Goal: Information Seeking & Learning: Learn about a topic

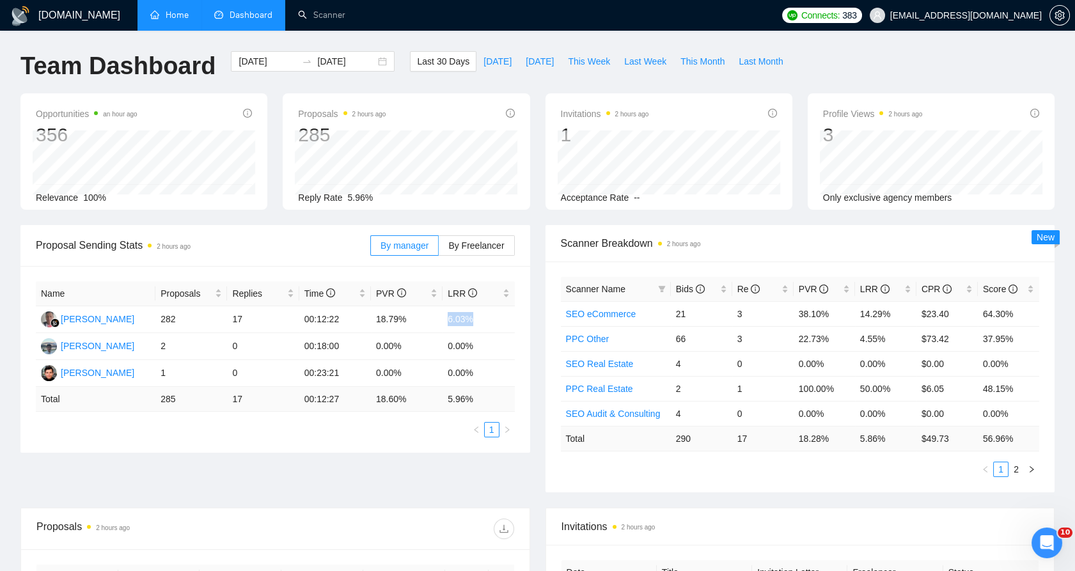
click at [165, 20] on link "Home" at bounding box center [169, 15] width 38 height 11
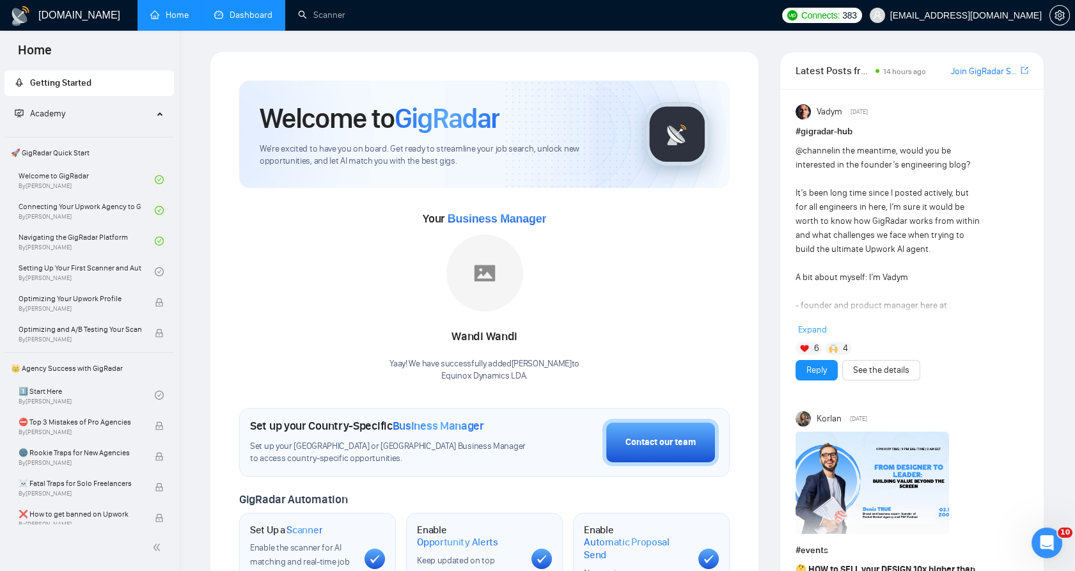
click at [237, 15] on link "Dashboard" at bounding box center [243, 15] width 58 height 11
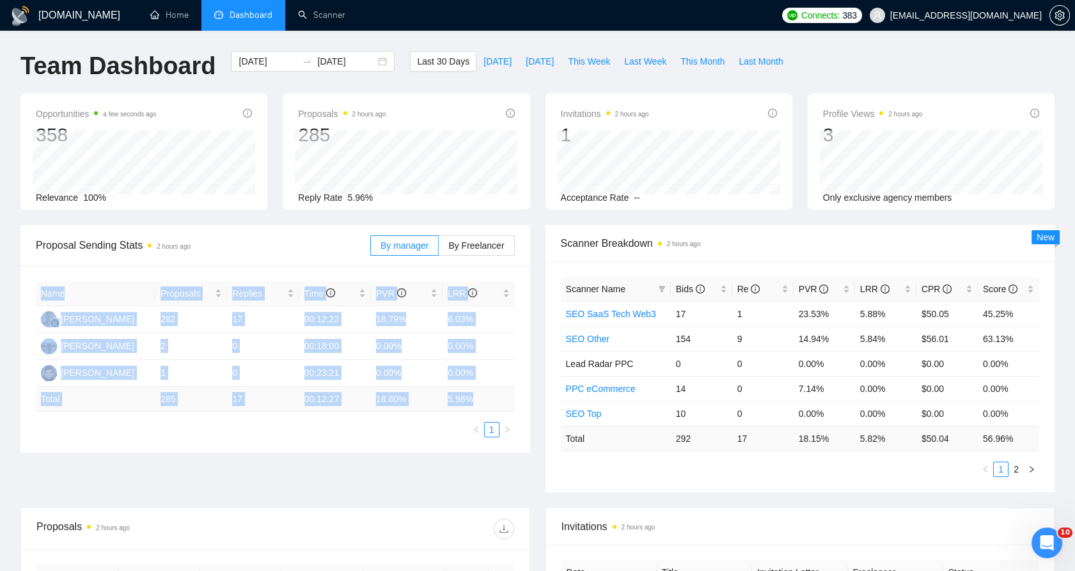
drag, startPoint x: 488, startPoint y: 403, endPoint x: 27, endPoint y: 291, distance: 474.5
click at [27, 291] on div "Name Proposals Replies Time PVR LRR [PERSON_NAME] 282 17 00:12:22 18.79% 6.03% …" at bounding box center [275, 359] width 510 height 187
drag, startPoint x: 27, startPoint y: 291, endPoint x: 42, endPoint y: 296, distance: 15.6
click at [42, 296] on th "Name" at bounding box center [96, 293] width 120 height 25
click at [43, 295] on th "Name" at bounding box center [96, 293] width 120 height 25
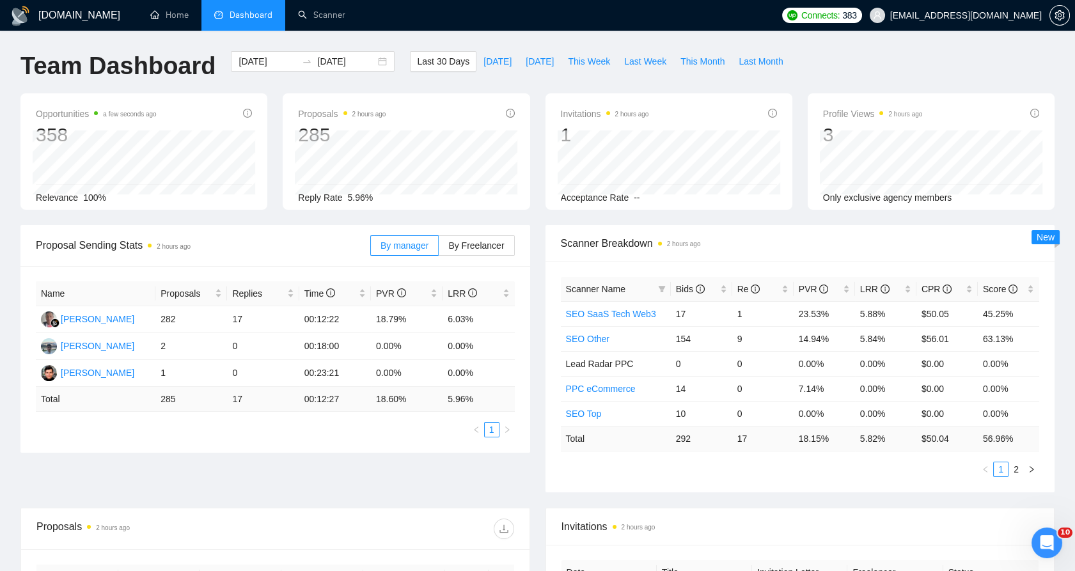
drag, startPoint x: 43, startPoint y: 295, endPoint x: 471, endPoint y: 398, distance: 439.4
click at [469, 395] on table "Name Proposals Replies Time PVR LRR [PERSON_NAME] 282 17 00:12:22 18.79% 6.03% …" at bounding box center [275, 346] width 479 height 130
click at [478, 405] on td "5.96 %" at bounding box center [479, 399] width 72 height 25
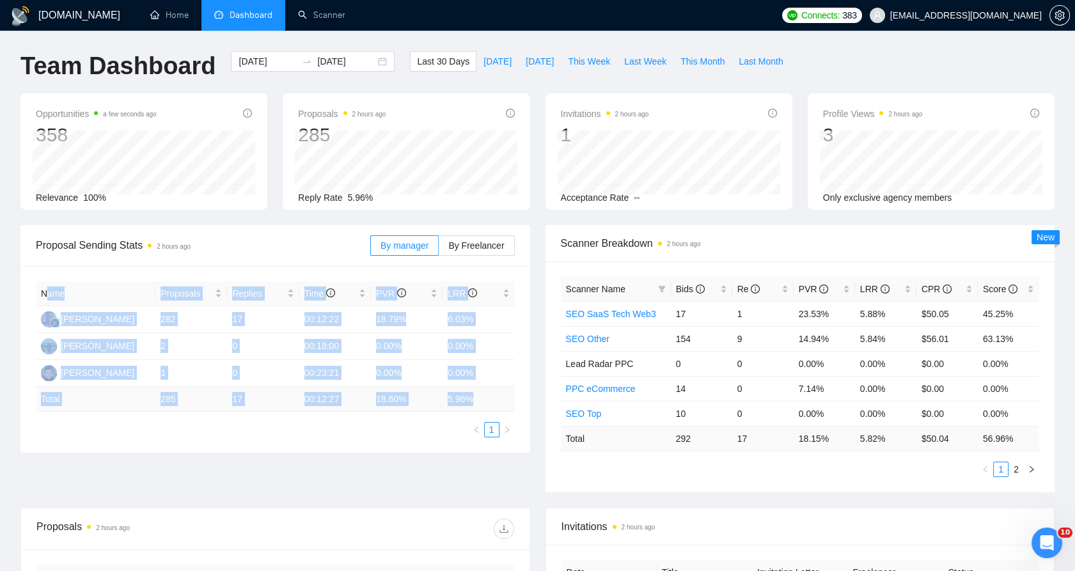
drag, startPoint x: 418, startPoint y: 389, endPoint x: 46, endPoint y: 293, distance: 383.7
click at [46, 293] on table "Name Proposals Replies Time PVR LRR [PERSON_NAME] 282 17 00:12:22 18.79% 6.03% …" at bounding box center [275, 346] width 479 height 130
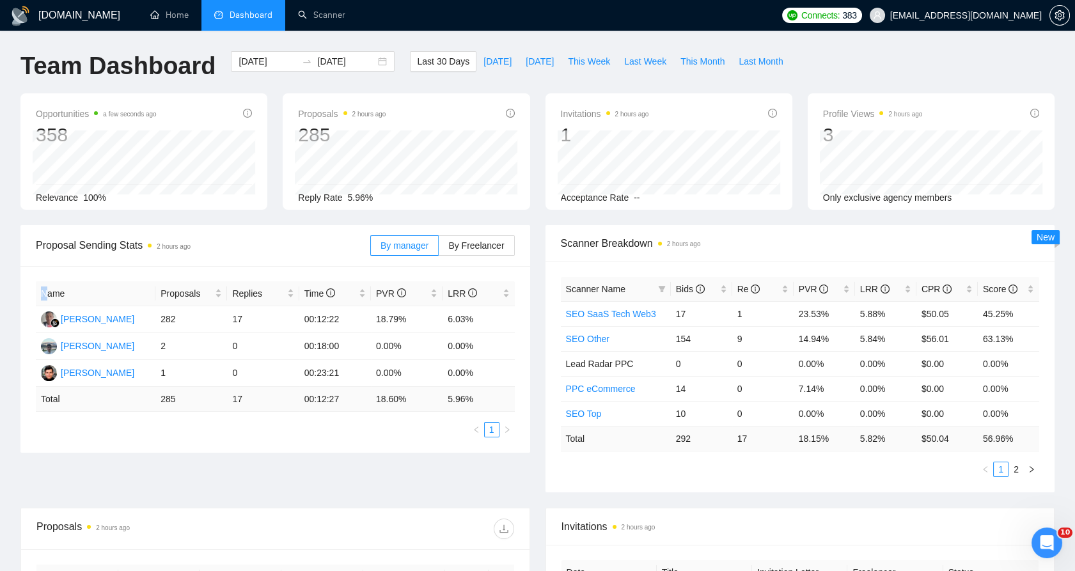
click at [45, 293] on th "Name" at bounding box center [96, 293] width 120 height 25
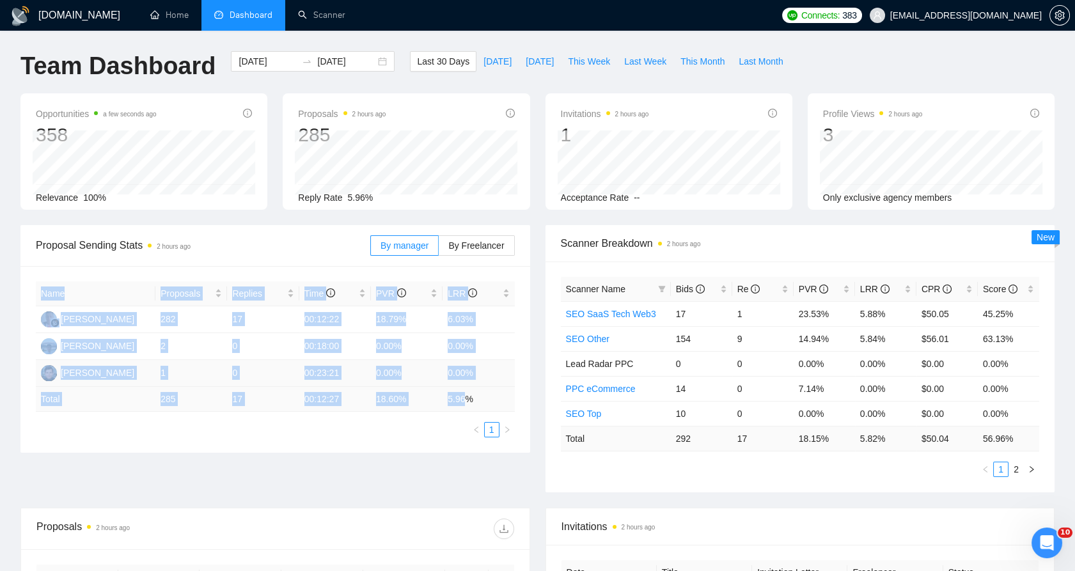
drag, startPoint x: 45, startPoint y: 293, endPoint x: 465, endPoint y: 394, distance: 431.5
click at [465, 394] on table "Name Proposals Replies Time PVR LRR [PERSON_NAME] 282 17 00:12:22 18.79% 6.03% …" at bounding box center [275, 346] width 479 height 130
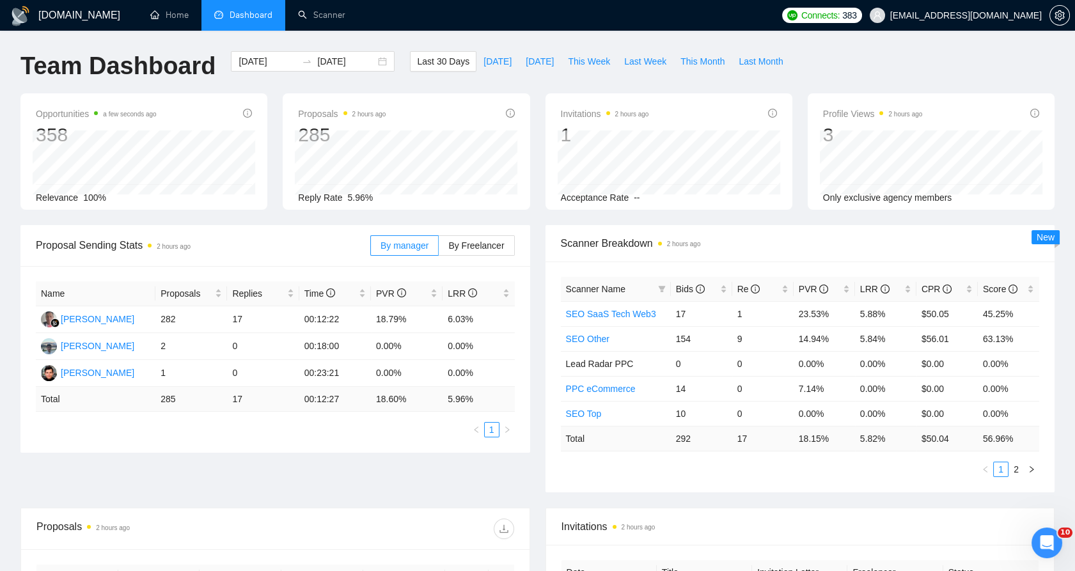
drag, startPoint x: 465, startPoint y: 394, endPoint x: 477, endPoint y: 399, distance: 13.2
click at [477, 399] on td "5.96 %" at bounding box center [479, 399] width 72 height 25
click at [424, 319] on td "18.79%" at bounding box center [407, 319] width 72 height 27
click at [425, 320] on td "18.79%" at bounding box center [407, 319] width 72 height 27
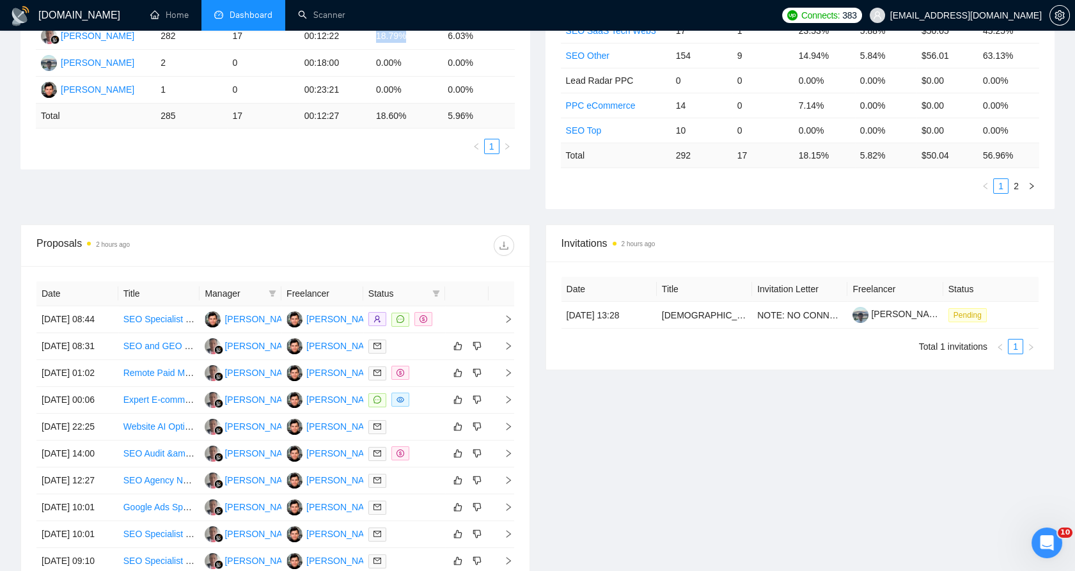
scroll to position [284, 0]
click at [409, 295] on span "Status" at bounding box center [397, 293] width 59 height 14
click at [428, 292] on div "Status" at bounding box center [404, 293] width 72 height 14
click at [432, 292] on span at bounding box center [436, 292] width 13 height 19
click at [393, 321] on span "Chat" at bounding box center [395, 317] width 24 height 10
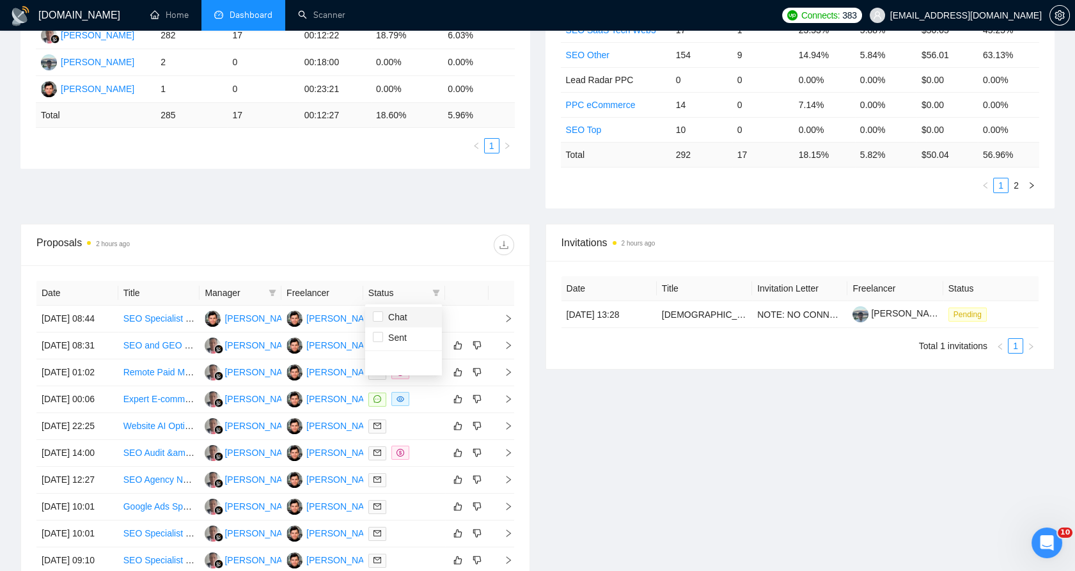
checkbox input "true"
click at [484, 285] on div "Date Title Manager Freelancer Status [DATE] 08:44 SEO Specialist for Citations …" at bounding box center [275, 440] width 478 height 319
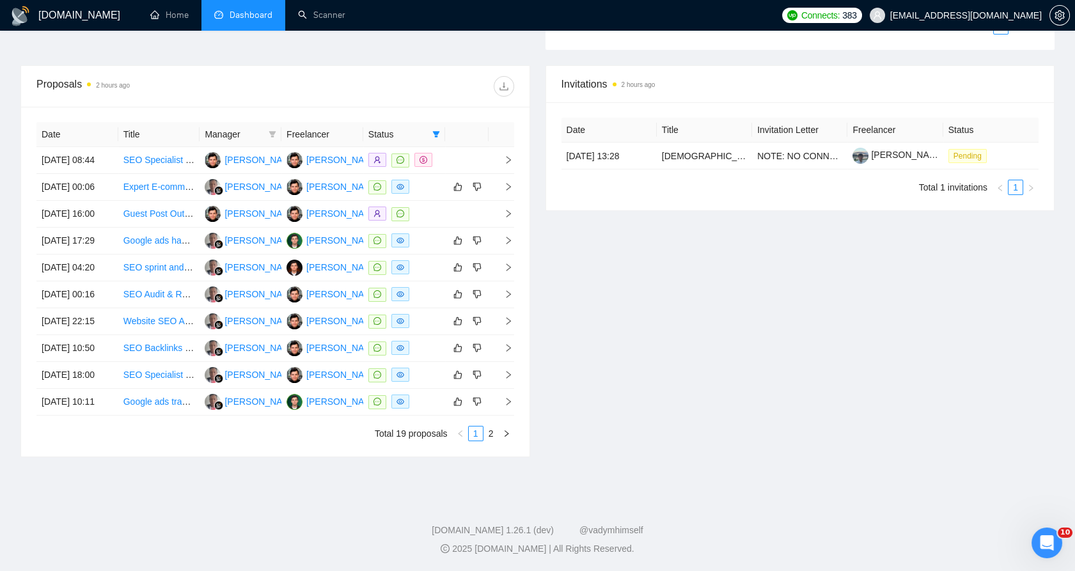
scroll to position [562, 0]
click at [488, 437] on link "2" at bounding box center [491, 434] width 14 height 14
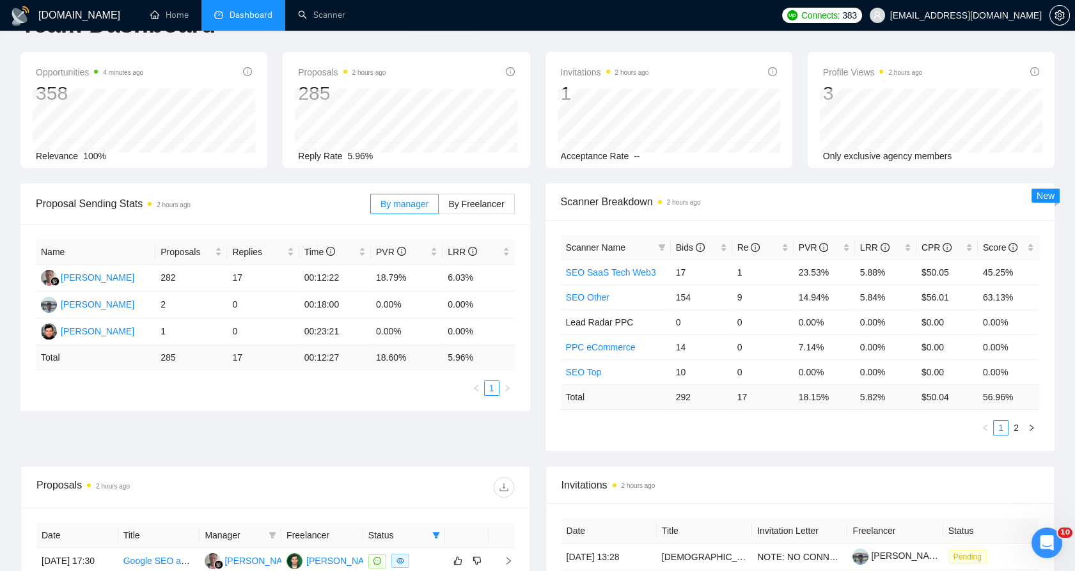
scroll to position [0, 0]
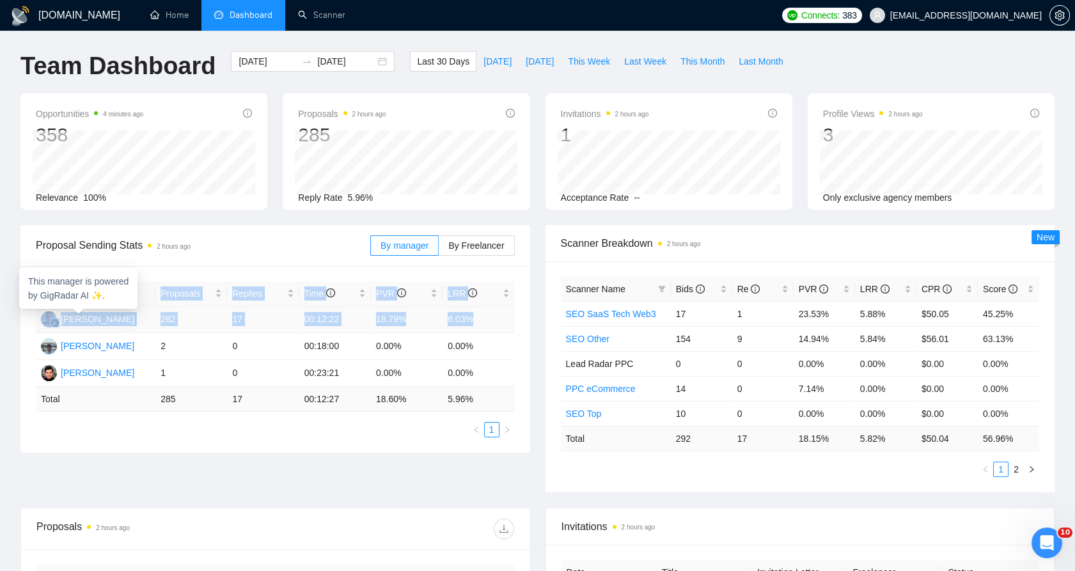
drag, startPoint x: 489, startPoint y: 317, endPoint x: 26, endPoint y: 318, distance: 463.6
click at [26, 318] on div "Name Proposals Replies Time PVR LRR [PERSON_NAME] 282 17 00:12:22 18.79% 6.03% …" at bounding box center [275, 359] width 510 height 187
drag, startPoint x: 26, startPoint y: 318, endPoint x: 234, endPoint y: 323, distance: 208.5
click at [234, 323] on td "17" at bounding box center [263, 319] width 72 height 27
click at [238, 321] on td "17" at bounding box center [263, 319] width 72 height 27
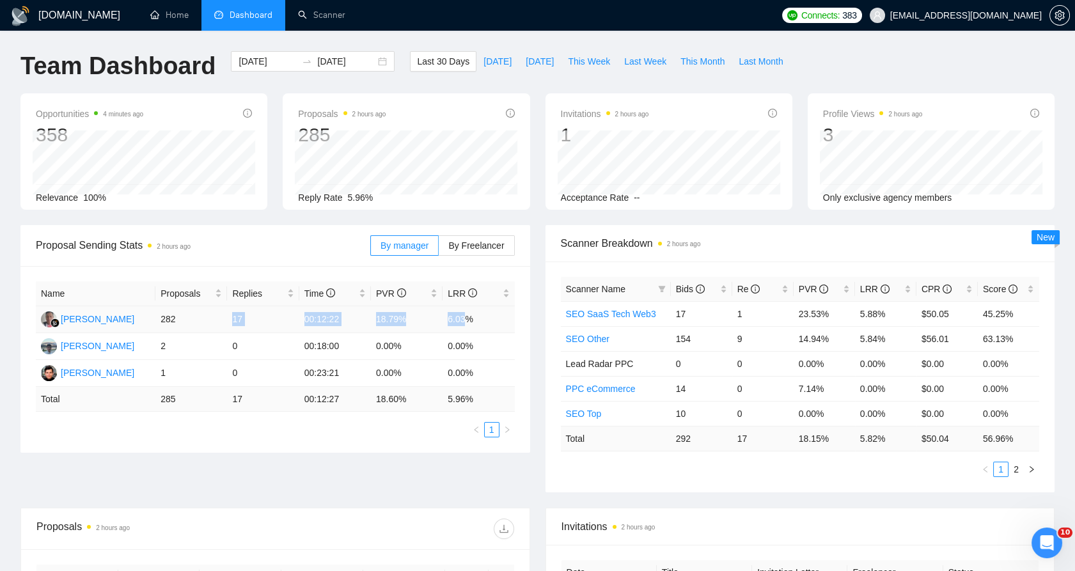
drag, startPoint x: 238, startPoint y: 321, endPoint x: 457, endPoint y: 320, distance: 218.7
click at [457, 320] on tr "[PERSON_NAME] 282 17 00:12:22 18.79% 6.03%" at bounding box center [275, 319] width 479 height 27
drag, startPoint x: 457, startPoint y: 320, endPoint x: 466, endPoint y: 320, distance: 9.6
click at [466, 320] on td "6.03%" at bounding box center [479, 319] width 72 height 27
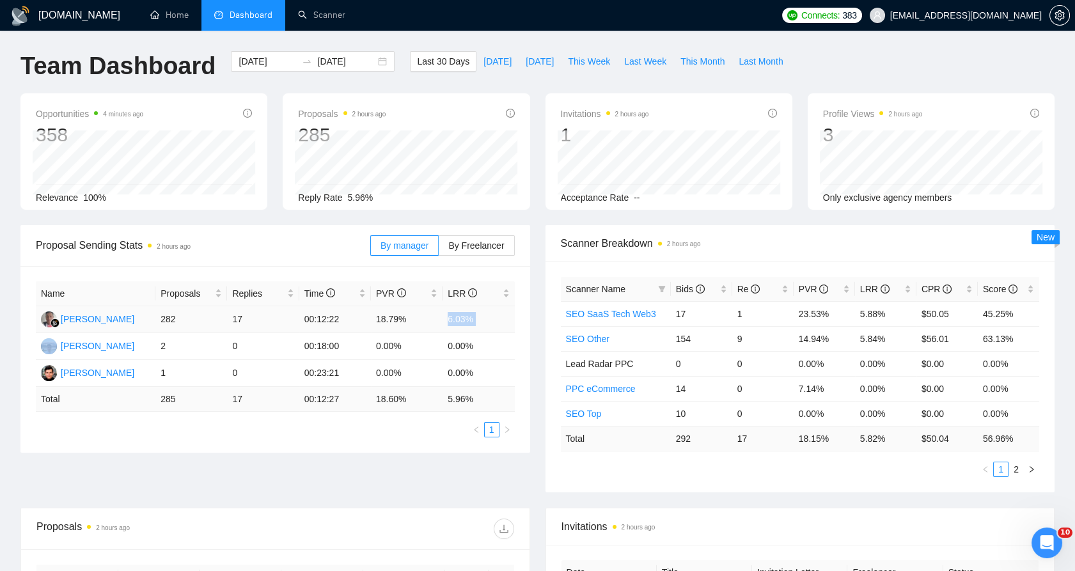
click at [466, 320] on td "6.03%" at bounding box center [479, 319] width 72 height 27
drag, startPoint x: 466, startPoint y: 320, endPoint x: 459, endPoint y: 322, distance: 7.5
click at [459, 322] on td "6.03%" at bounding box center [479, 319] width 72 height 27
click at [456, 321] on td "6.03%" at bounding box center [479, 319] width 72 height 27
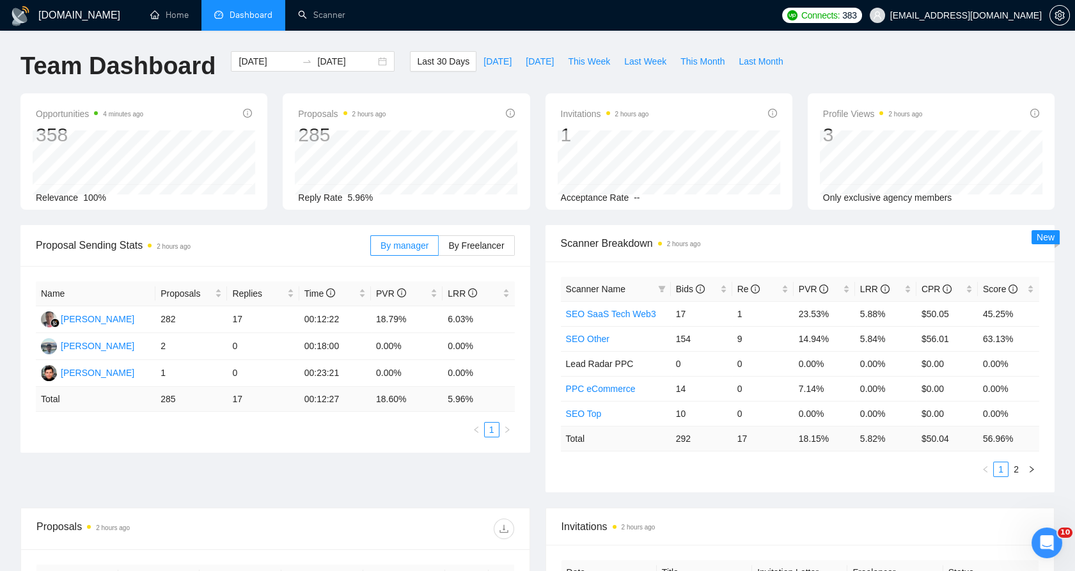
scroll to position [426, 0]
